Goal: Browse casually

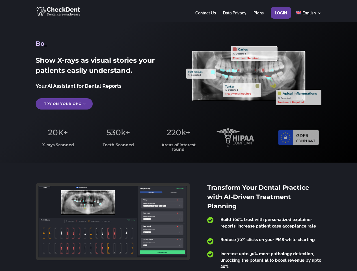
click at [178, 136] on span "220k+" at bounding box center [178, 133] width 23 height 10
click at [178, 11] on div at bounding box center [178, 11] width 285 height 22
click at [178, 136] on span "220k+" at bounding box center [178, 133] width 23 height 10
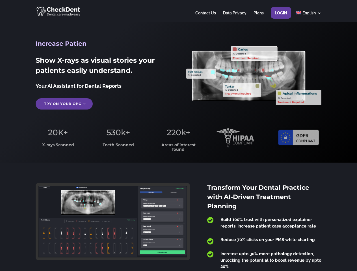
click at [178, 11] on div at bounding box center [178, 11] width 285 height 22
